Goal: Task Accomplishment & Management: Manage account settings

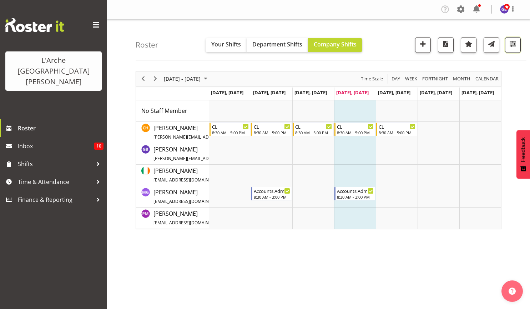
click at [513, 43] on span "button" at bounding box center [512, 43] width 9 height 9
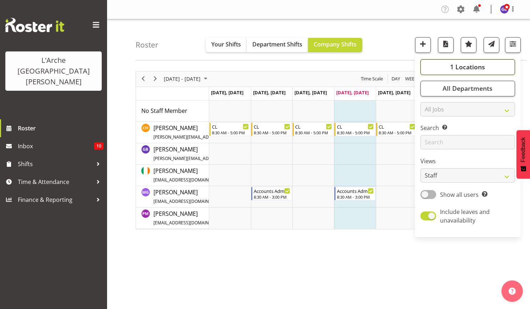
click at [457, 63] on span "1 Locations" at bounding box center [467, 66] width 35 height 9
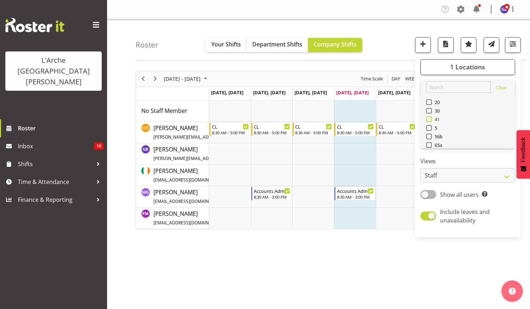
click at [429, 118] on span at bounding box center [429, 119] width 6 height 6
click at [429, 118] on input "41" at bounding box center [428, 119] width 5 height 5
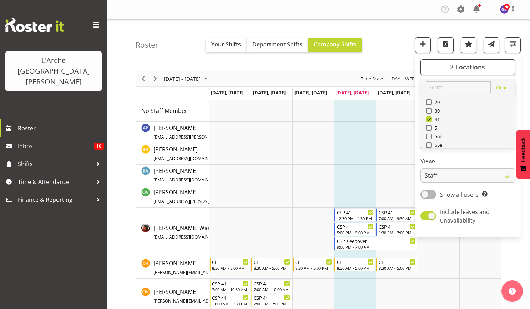
click at [429, 118] on span at bounding box center [429, 119] width 6 height 6
click at [429, 118] on input "41" at bounding box center [428, 119] width 5 height 5
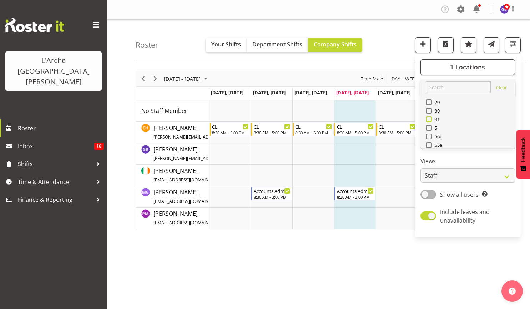
click at [429, 117] on span at bounding box center [429, 119] width 6 height 6
click at [429, 117] on input "41" at bounding box center [428, 119] width 5 height 5
checkbox input "true"
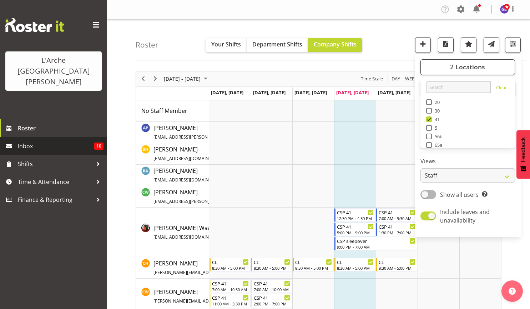
click at [26, 141] on span "Inbox" at bounding box center [56, 146] width 76 height 11
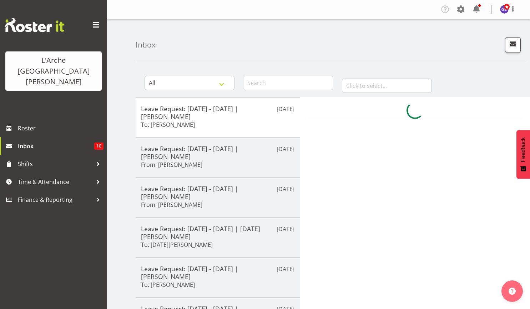
click at [26, 141] on span "Inbox" at bounding box center [56, 146] width 76 height 11
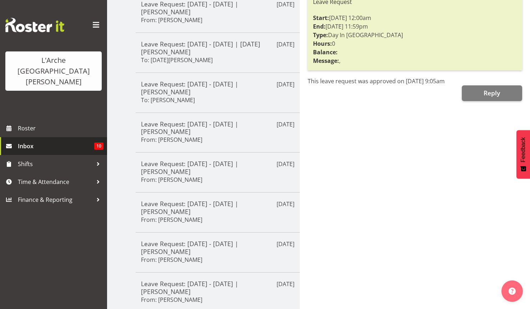
scroll to position [216, 0]
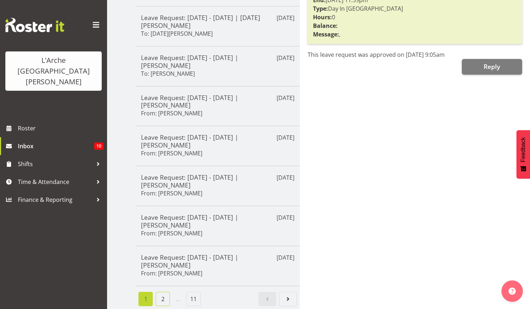
click at [160, 292] on link "2" at bounding box center [163, 299] width 14 height 14
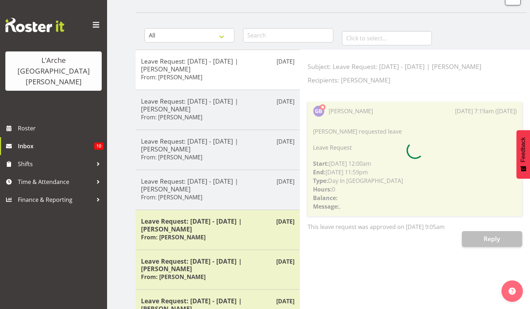
scroll to position [208, 0]
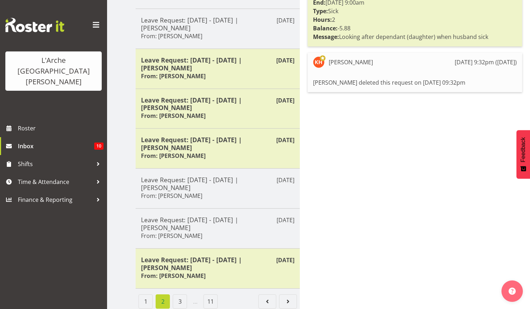
click at [160, 294] on li "2" at bounding box center [162, 301] width 17 height 14
click at [28, 123] on span "Roster" at bounding box center [61, 128] width 86 height 11
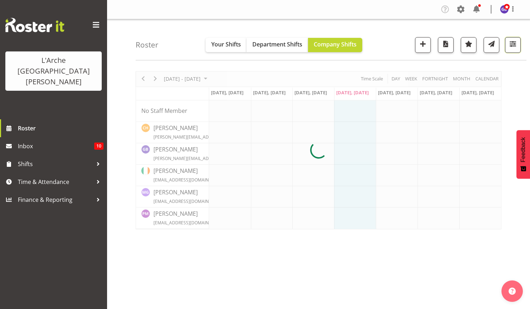
click at [511, 43] on span "button" at bounding box center [512, 43] width 9 height 9
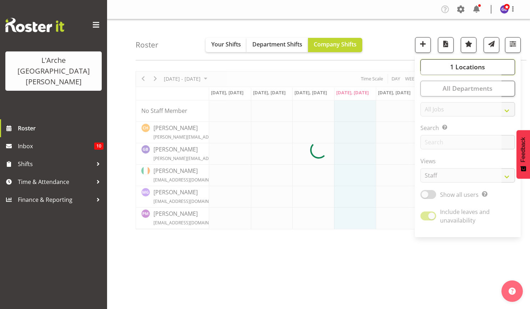
click at [451, 66] on span "1 Locations" at bounding box center [467, 66] width 35 height 9
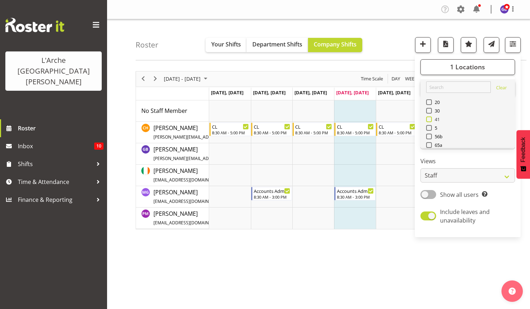
click at [429, 118] on span at bounding box center [429, 119] width 6 height 6
click at [429, 118] on input "41" at bounding box center [428, 119] width 5 height 5
checkbox input "true"
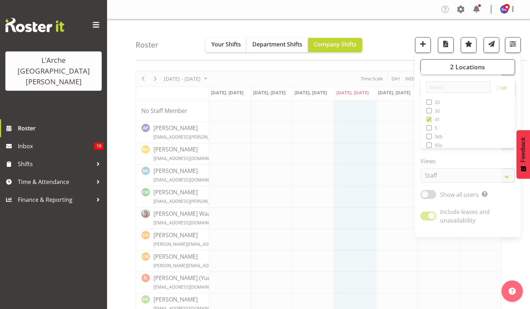
click at [352, 1] on div "Company Settings Roles & Skills Tasks Jobs Employees Locations & Departments Ac…" at bounding box center [318, 9] width 423 height 19
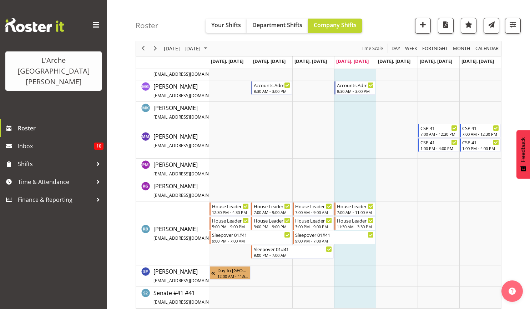
scroll to position [461, 0]
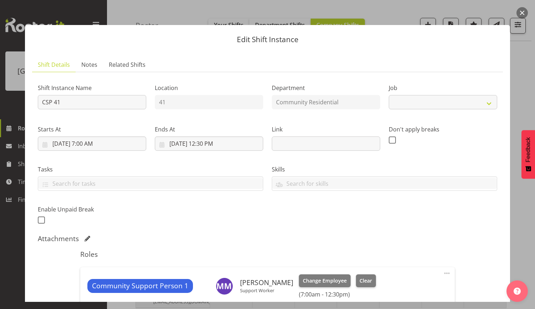
select select "2"
click at [522, 13] on button "button" at bounding box center [522, 12] width 11 height 11
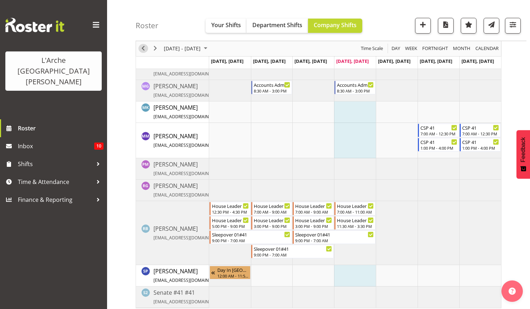
click at [142, 46] on span "Previous" at bounding box center [143, 48] width 9 height 9
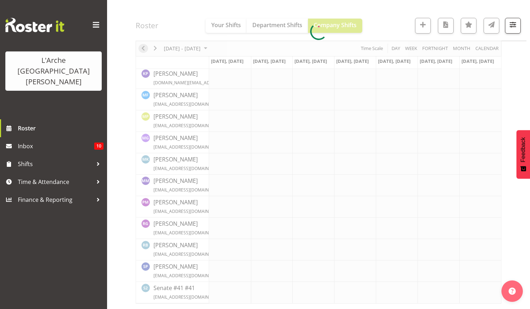
scroll to position [311, 0]
click at [142, 46] on div at bounding box center [319, 31] width 366 height 543
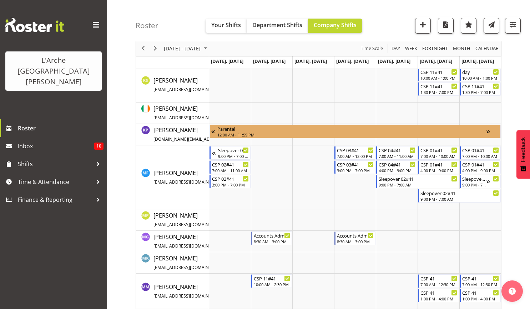
scroll to position [353, 0]
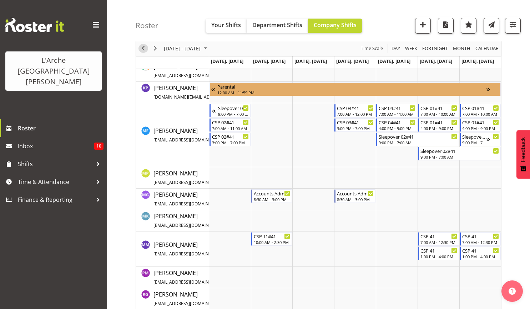
click at [142, 46] on span "Previous" at bounding box center [143, 48] width 9 height 9
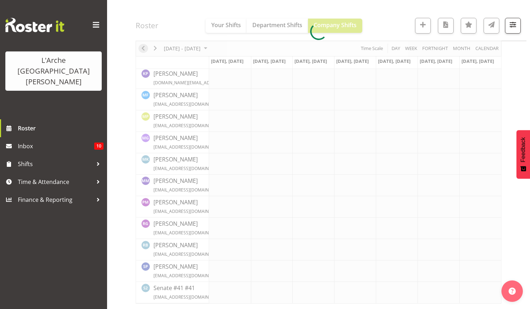
scroll to position [311, 0]
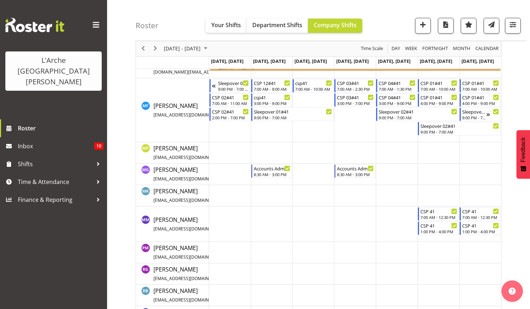
scroll to position [537, 0]
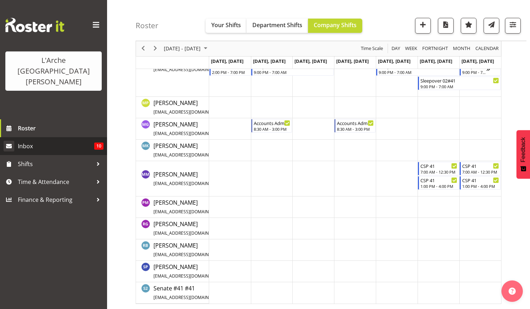
click at [96, 142] on span "10" at bounding box center [98, 145] width 9 height 7
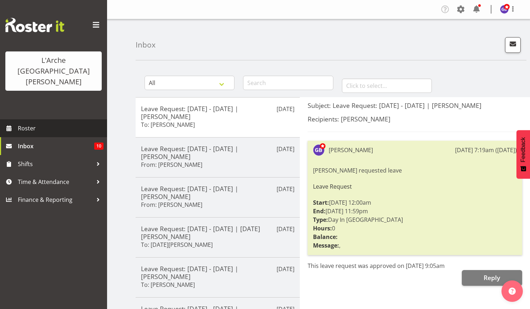
click at [25, 123] on span "Roster" at bounding box center [61, 128] width 86 height 11
